Goal: Task Accomplishment & Management: Complete application form

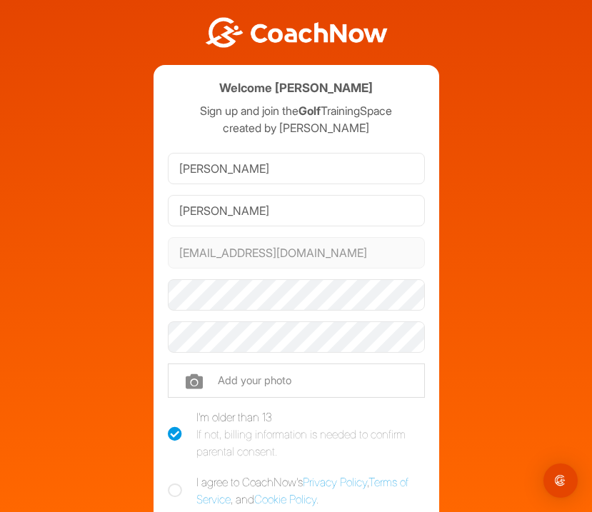
click at [417, 293] on span at bounding box center [416, 294] width 11 height 11
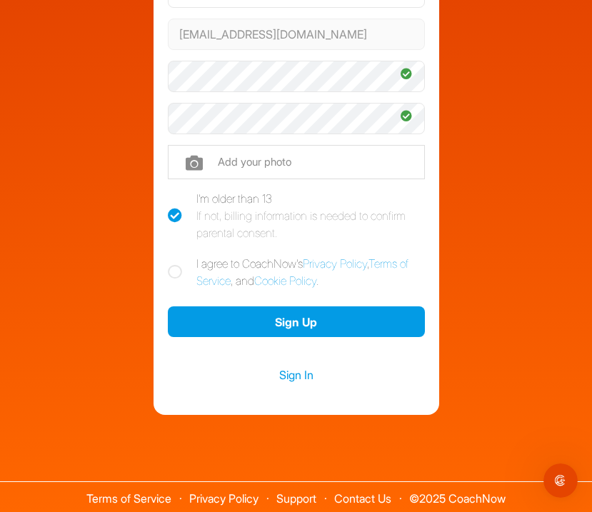
scroll to position [221, 0]
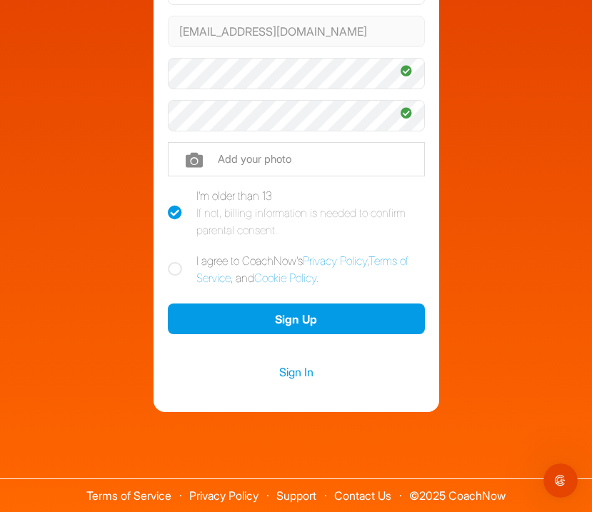
click at [174, 267] on icon at bounding box center [175, 269] width 14 height 14
click at [174, 261] on input "I agree to CoachNow's Privacy Policy , Terms of Service , and Cookie Policy ." at bounding box center [172, 256] width 9 height 9
checkbox input "true"
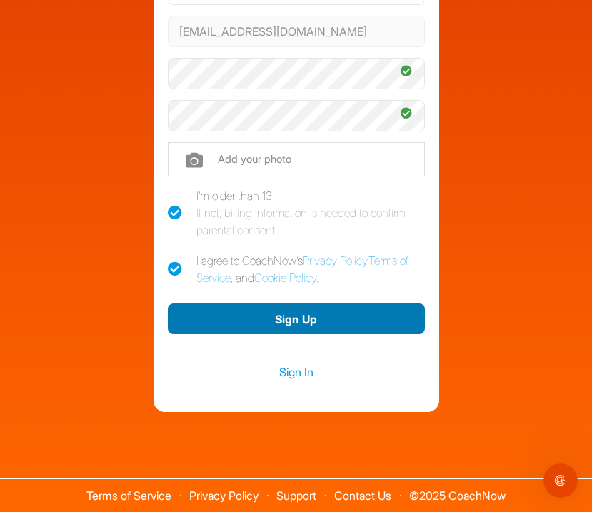
click at [293, 321] on button "Sign Up" at bounding box center [296, 319] width 257 height 31
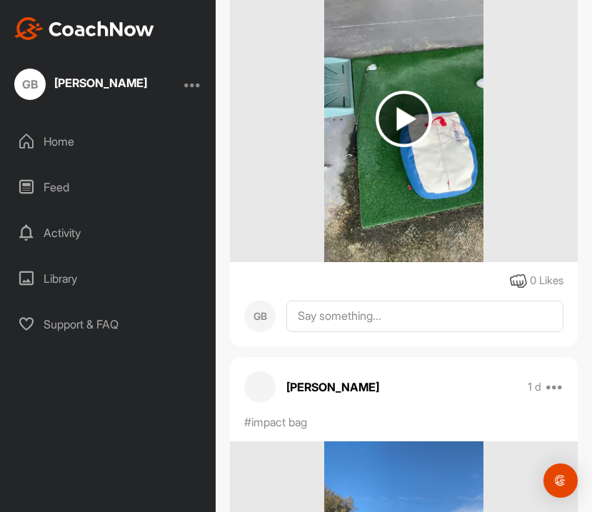
scroll to position [2626, 0]
